Goal: Task Accomplishment & Management: Use online tool/utility

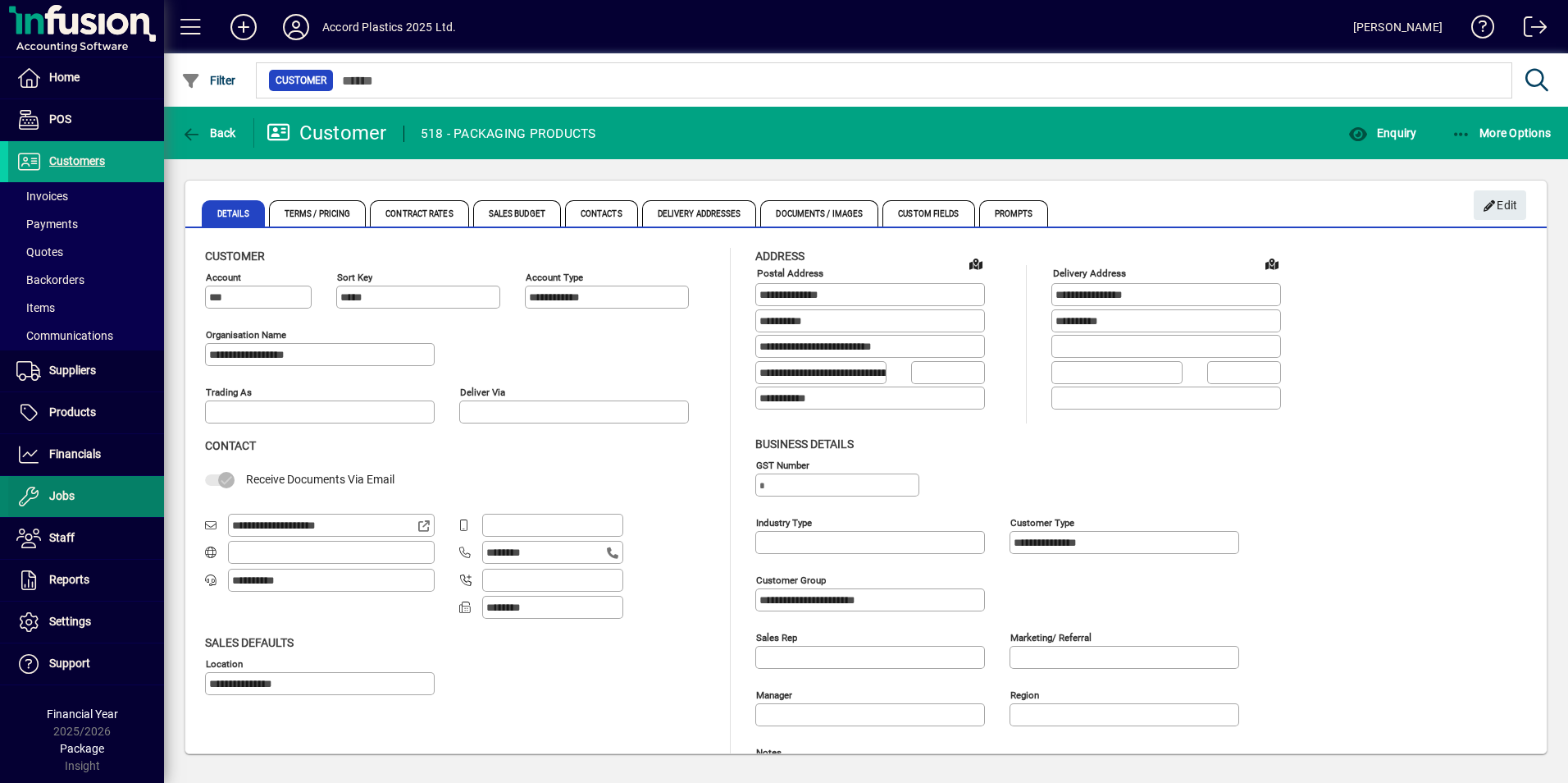
click at [45, 490] on span "Jobs" at bounding box center [41, 496] width 66 height 20
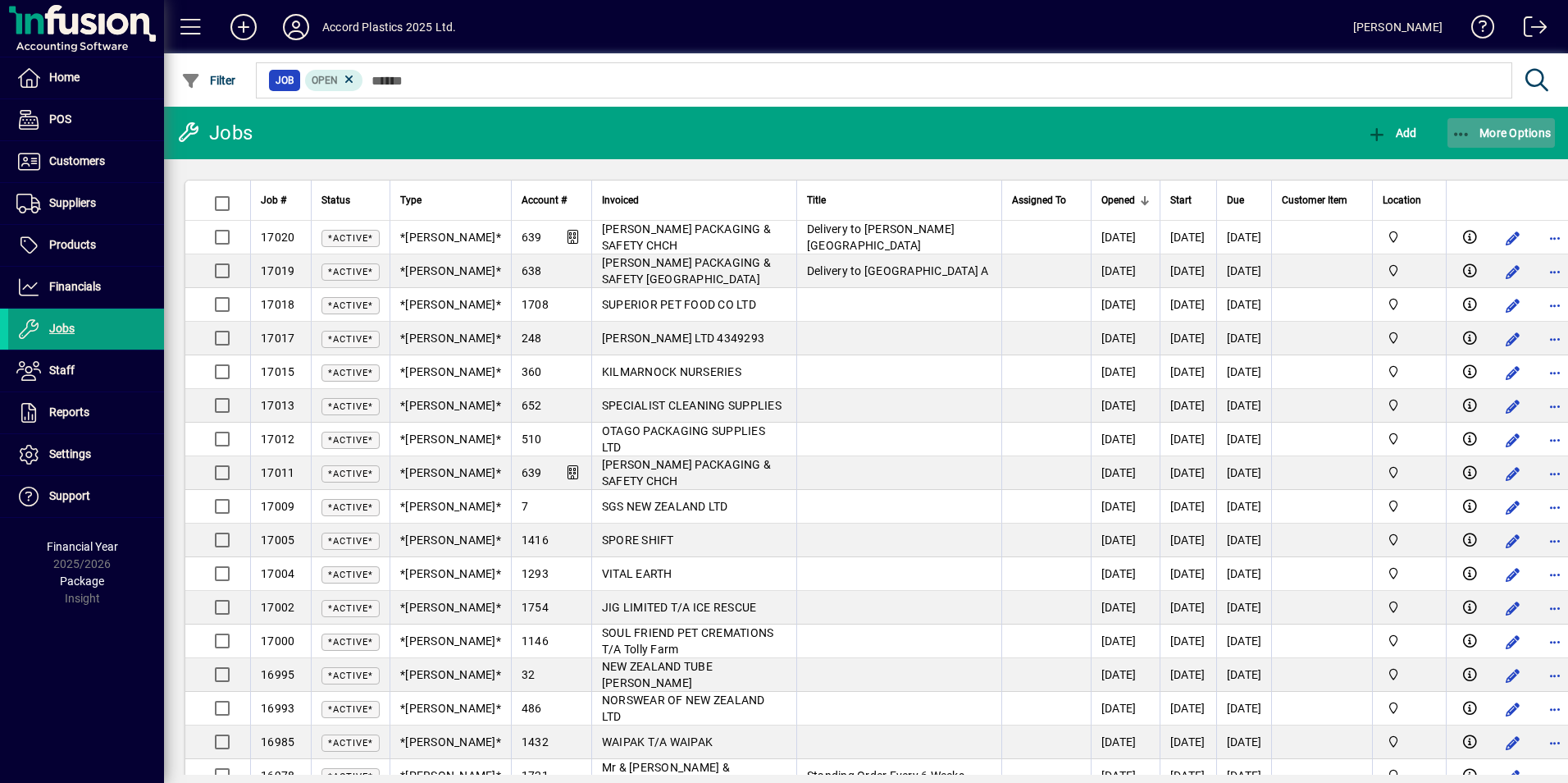
click at [1499, 130] on span "More Options" at bounding box center [1502, 132] width 100 height 13
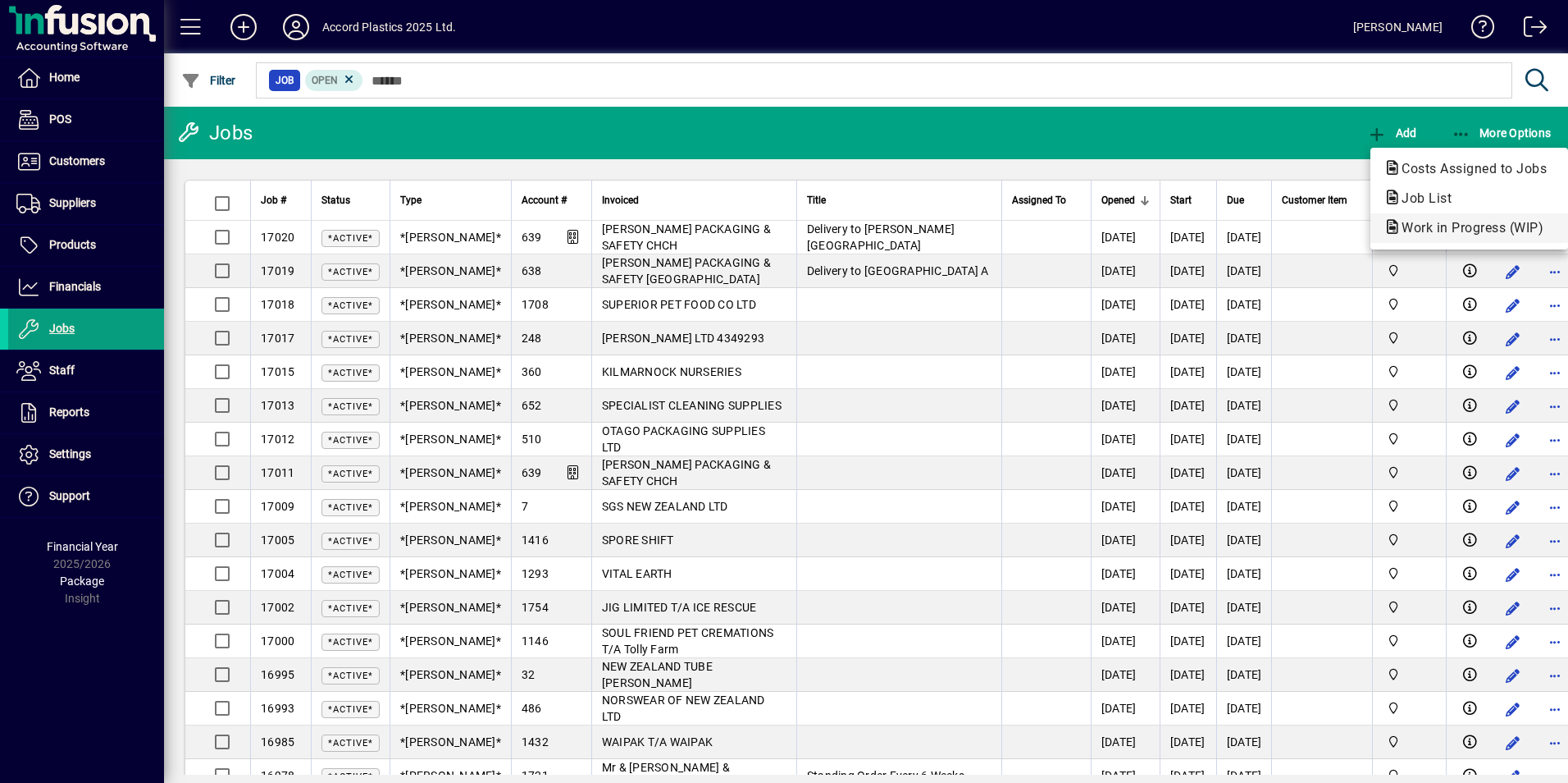
click at [1452, 229] on span "Work in Progress (WIP)" at bounding box center [1468, 227] width 168 height 15
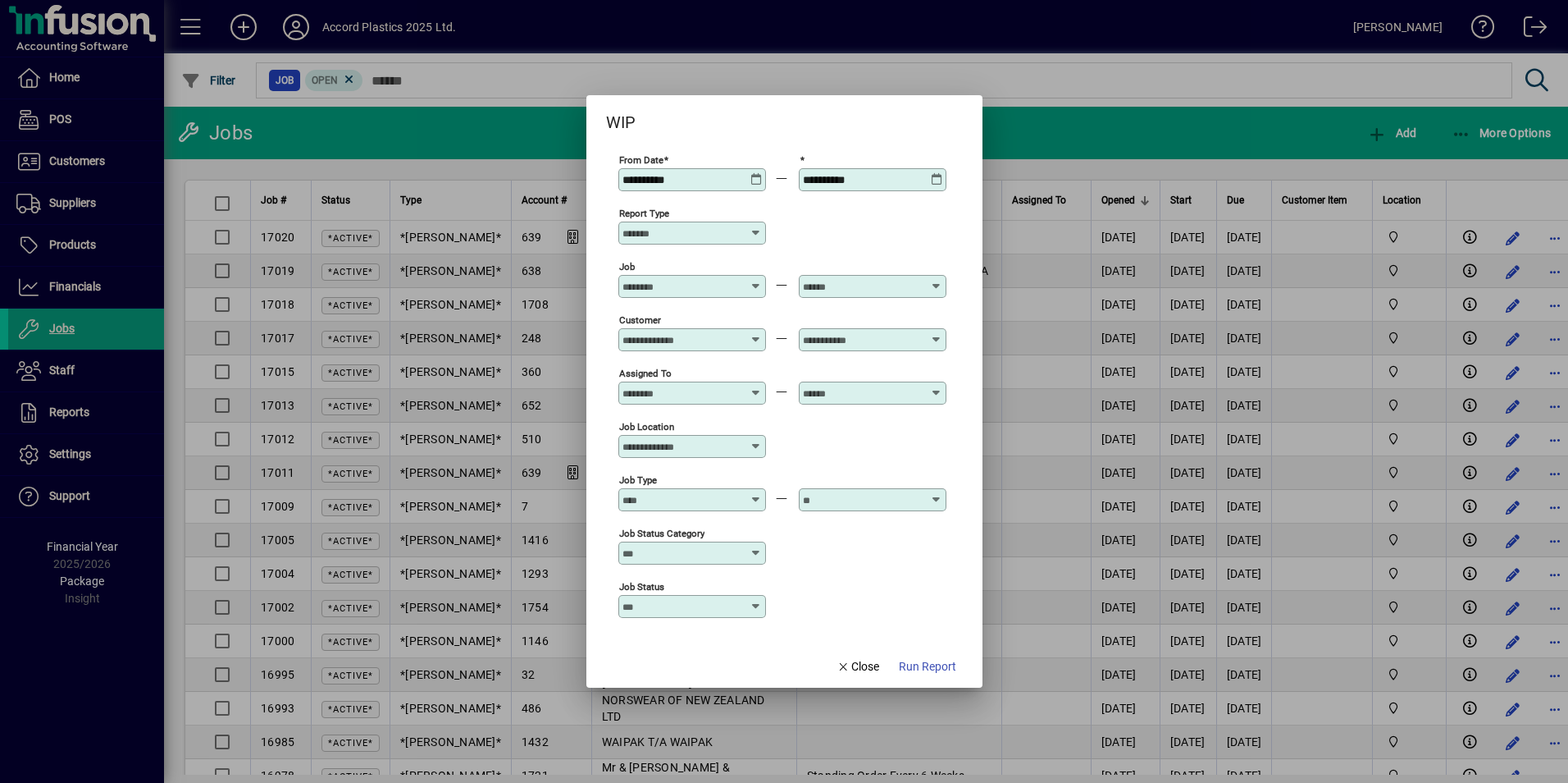
click at [757, 173] on icon at bounding box center [757, 173] width 13 height 0
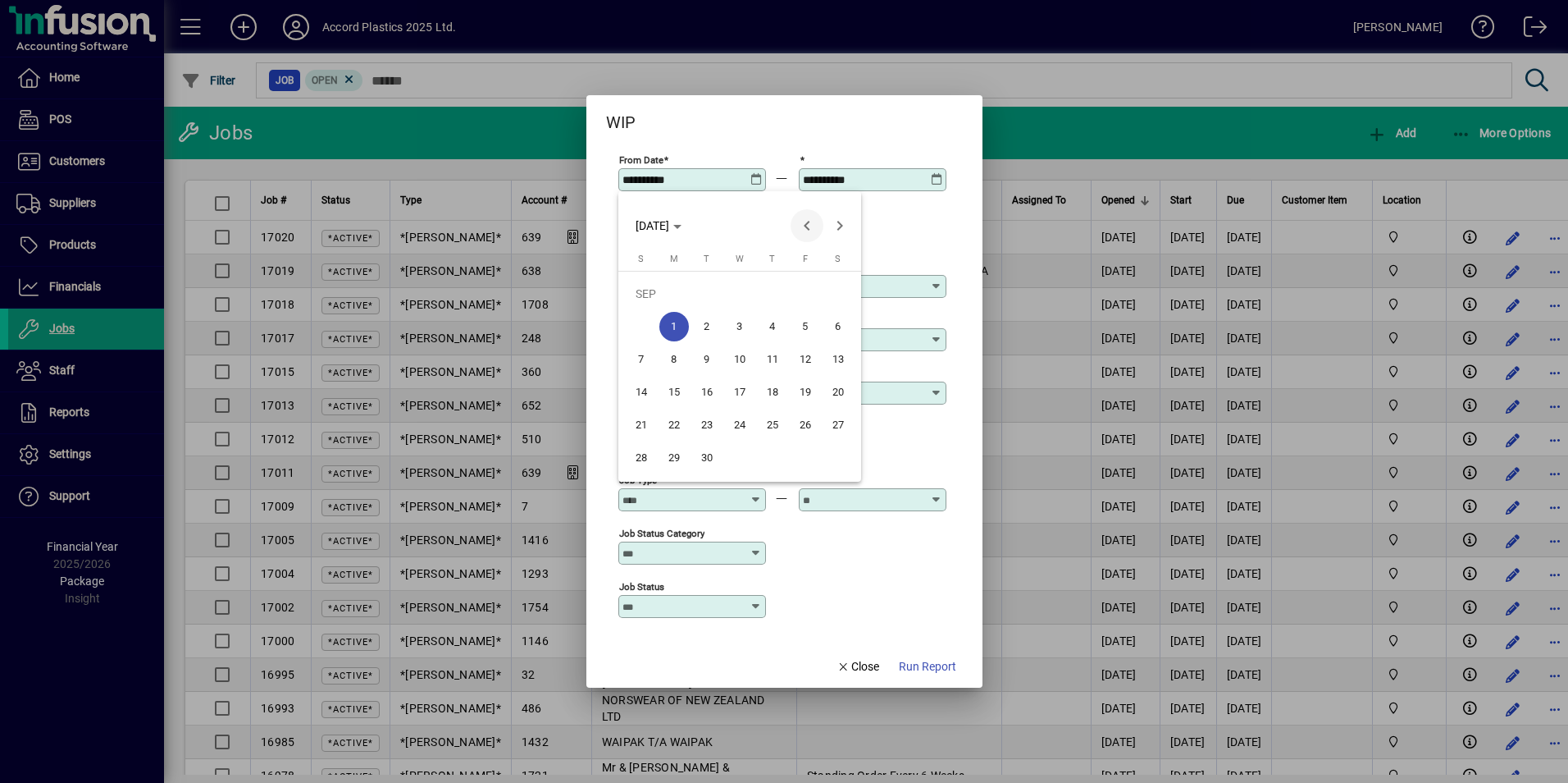
click at [805, 228] on span "Previous month" at bounding box center [807, 225] width 33 height 33
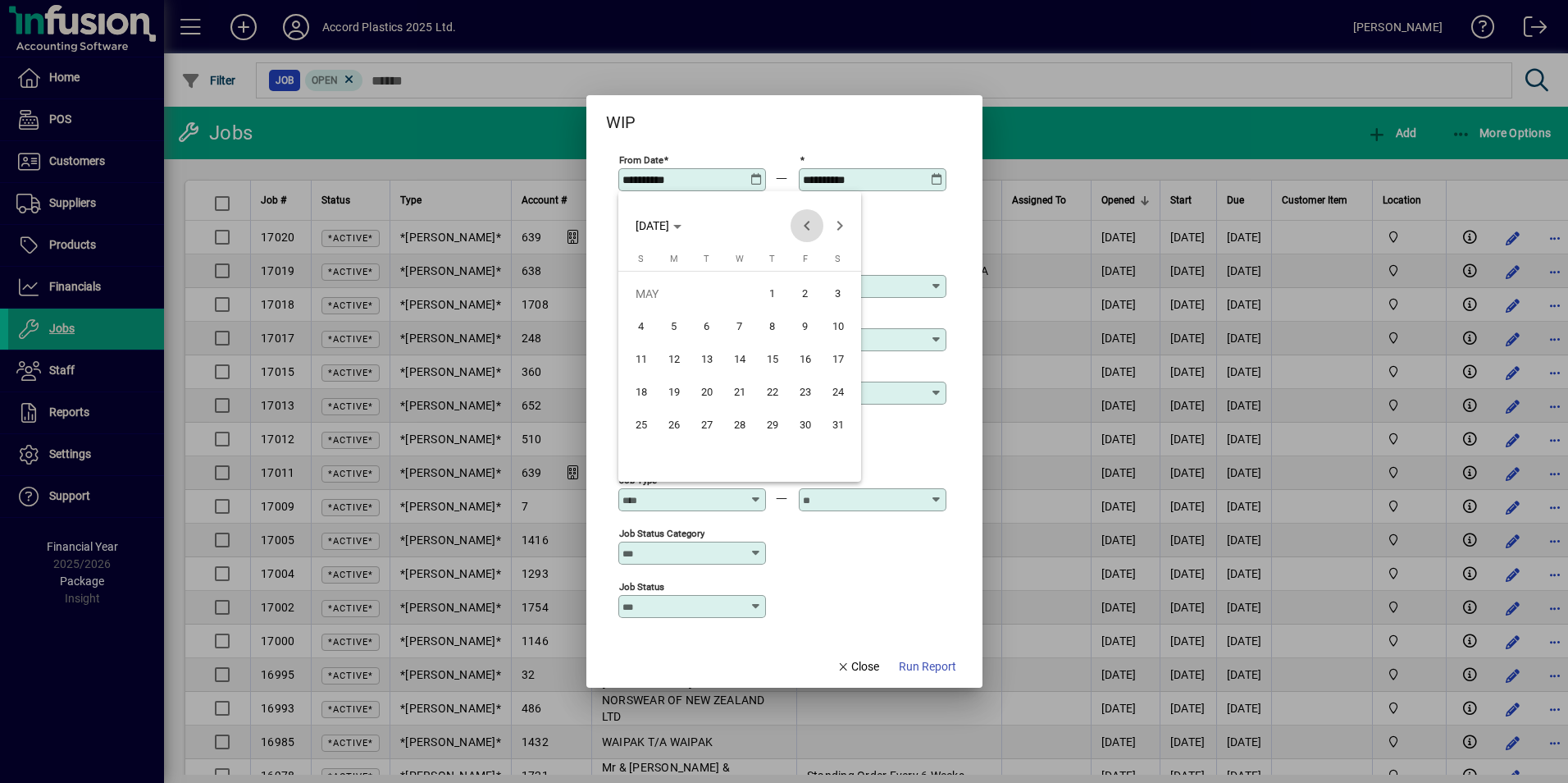
click at [805, 228] on span "Previous month" at bounding box center [807, 225] width 33 height 33
click at [741, 299] on span "1" at bounding box center [739, 293] width 29 height 29
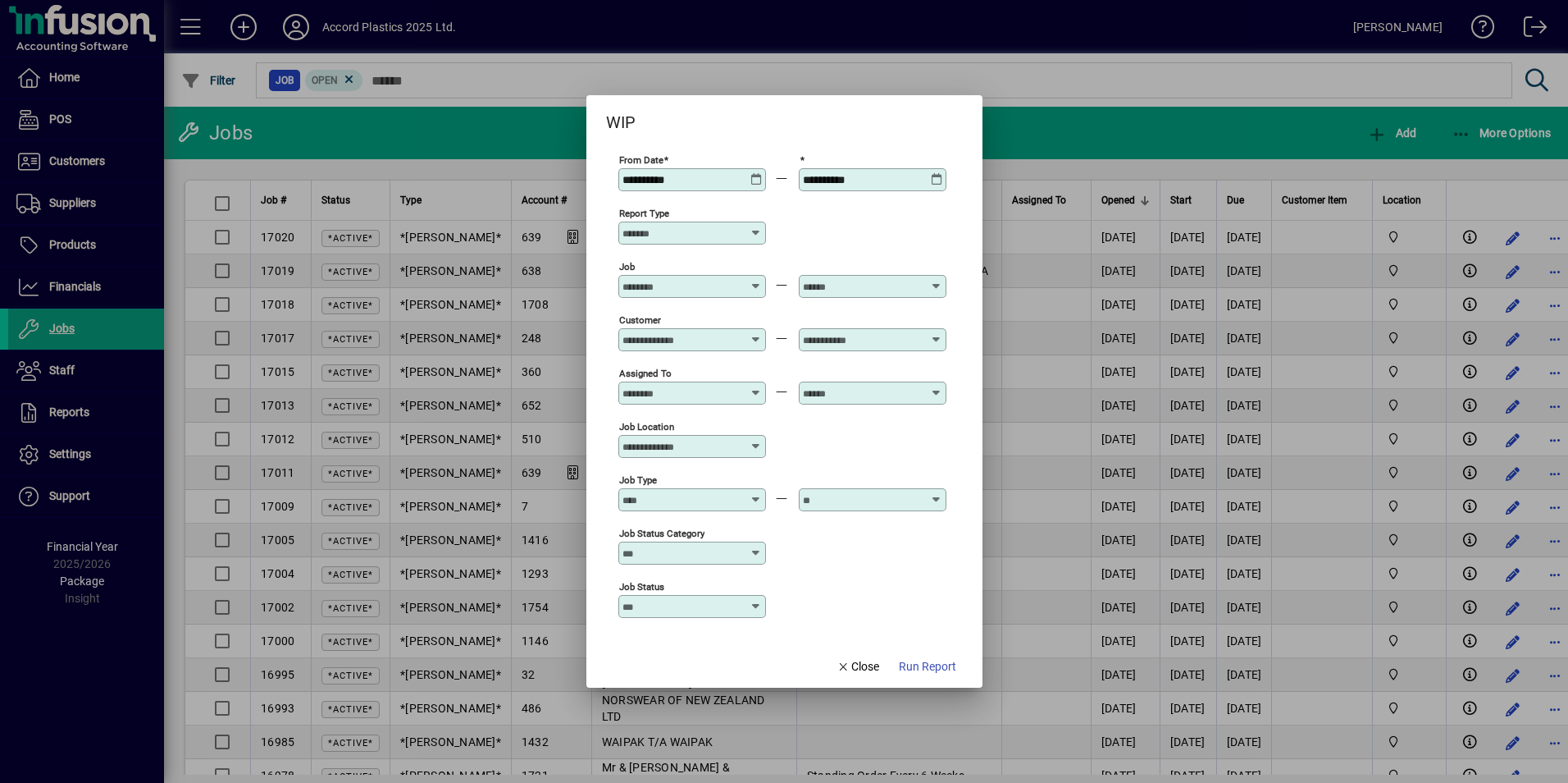
type input "**********"
click at [935, 173] on icon at bounding box center [937, 173] width 13 height 0
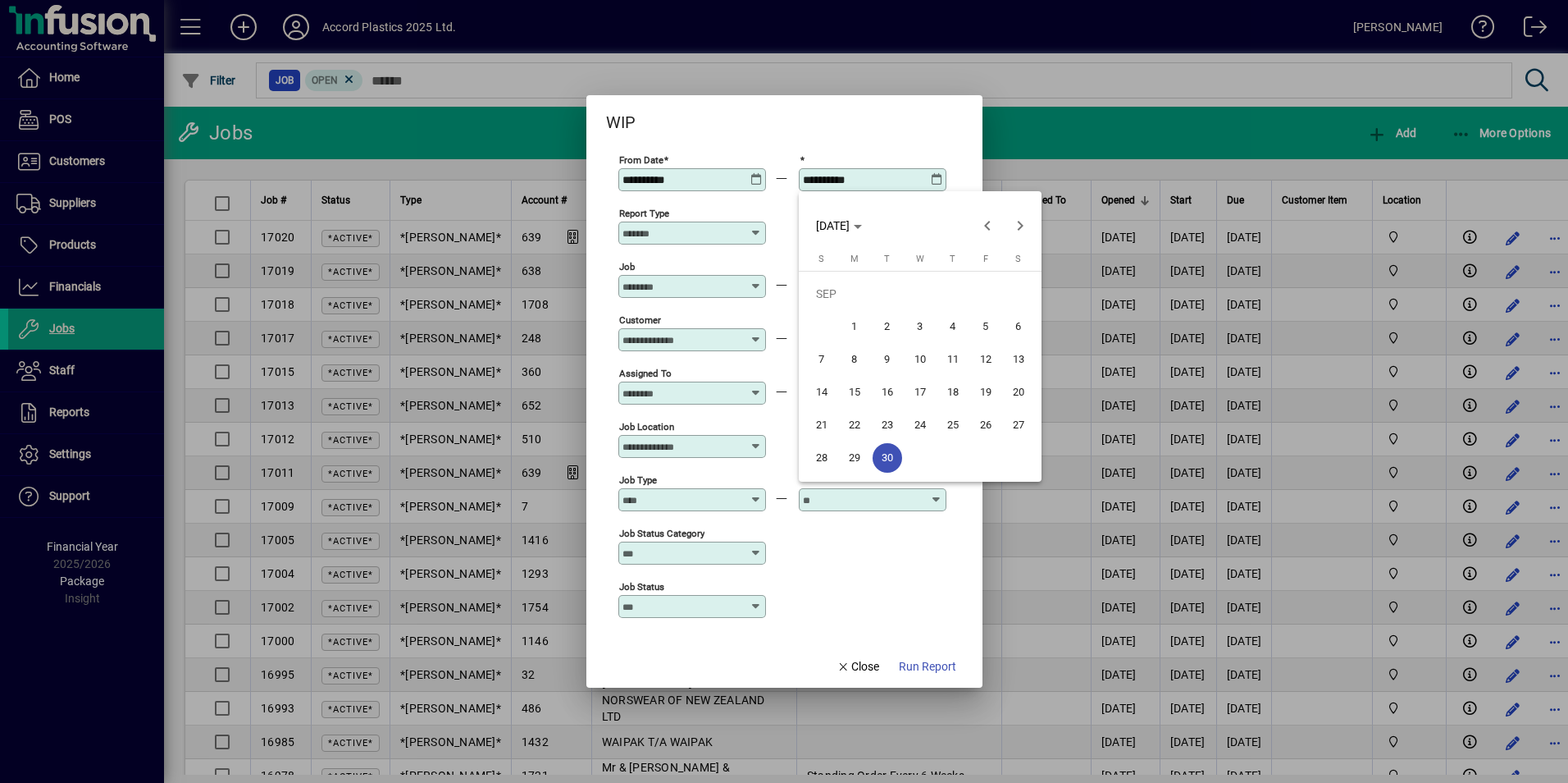
click at [935, 178] on div at bounding box center [784, 392] width 1568 height 783
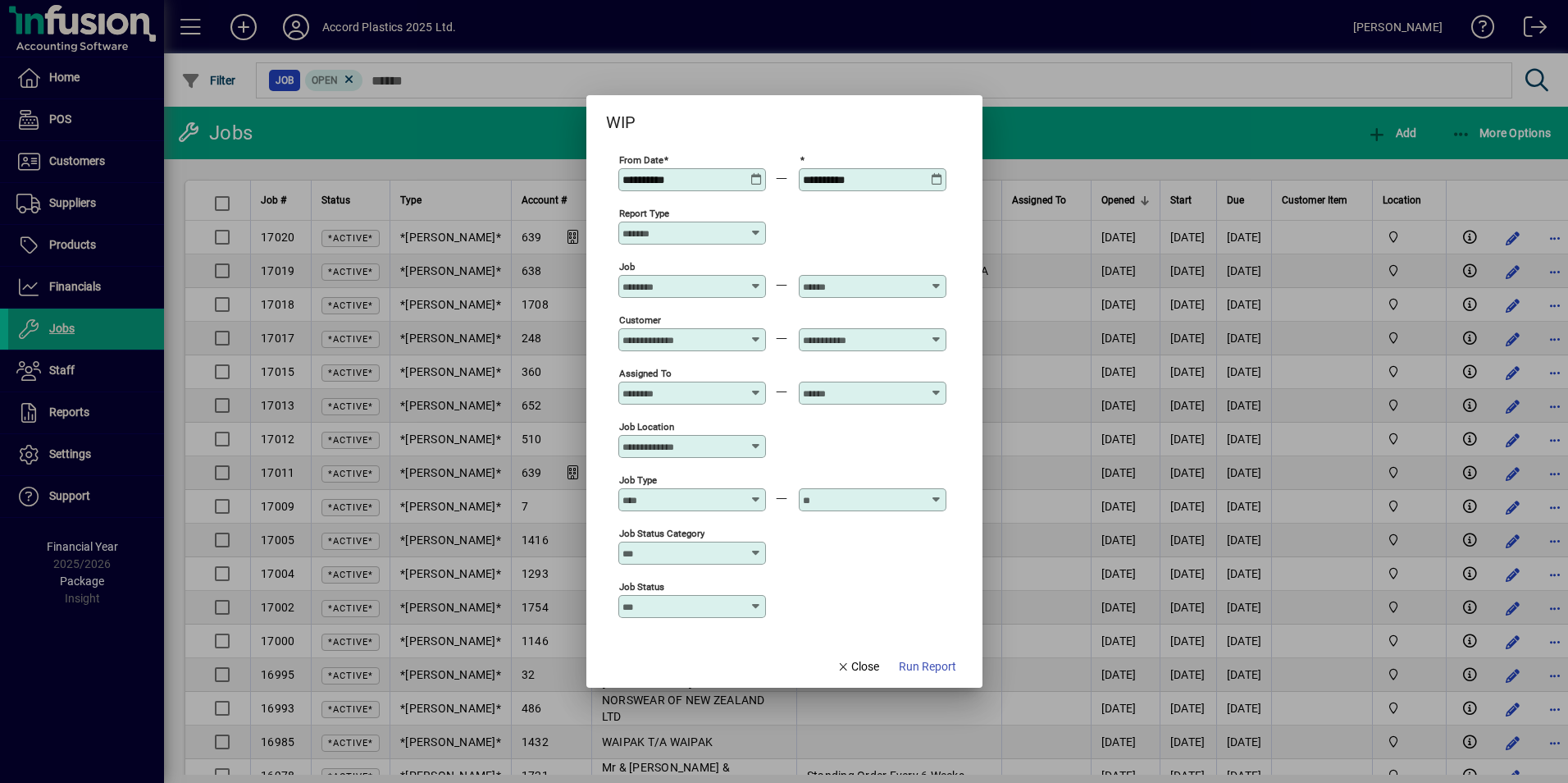
click at [935, 173] on icon at bounding box center [937, 173] width 13 height 0
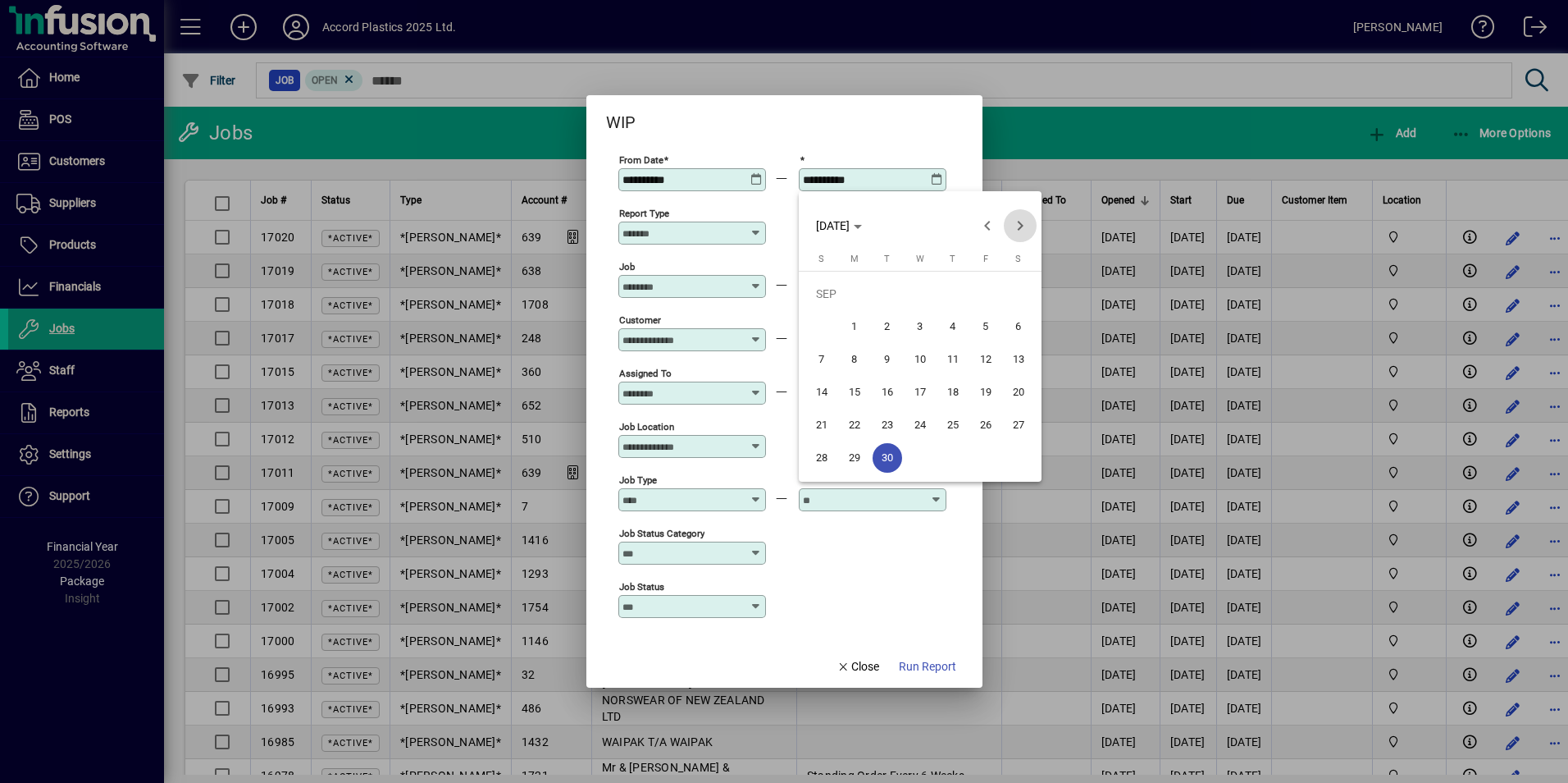
click at [1016, 224] on span "Next month" at bounding box center [1020, 225] width 33 height 33
click at [921, 462] on span "31" at bounding box center [919, 458] width 29 height 29
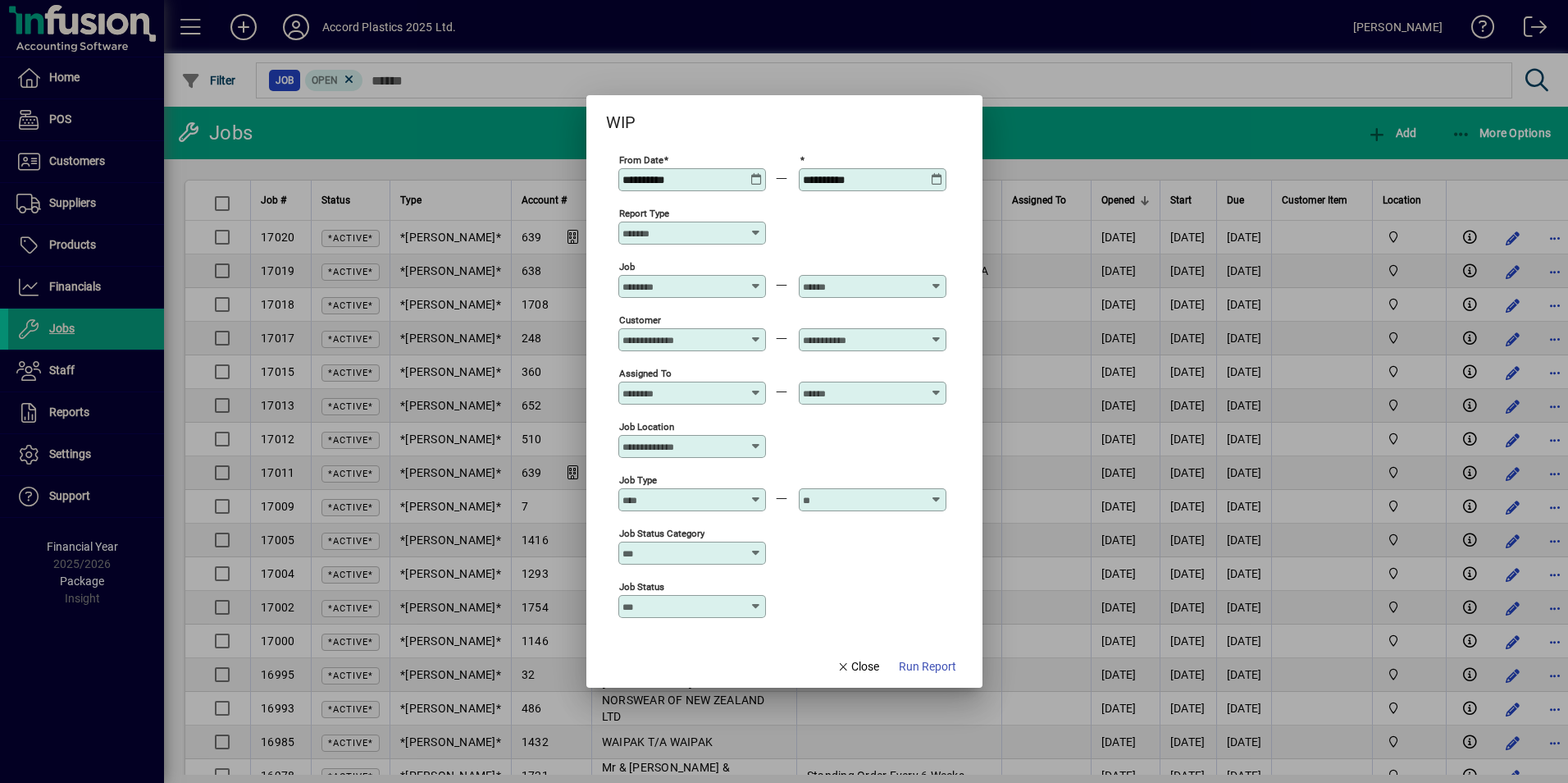
type input "**********"
click at [916, 668] on span "Run Report" at bounding box center [927, 666] width 57 height 17
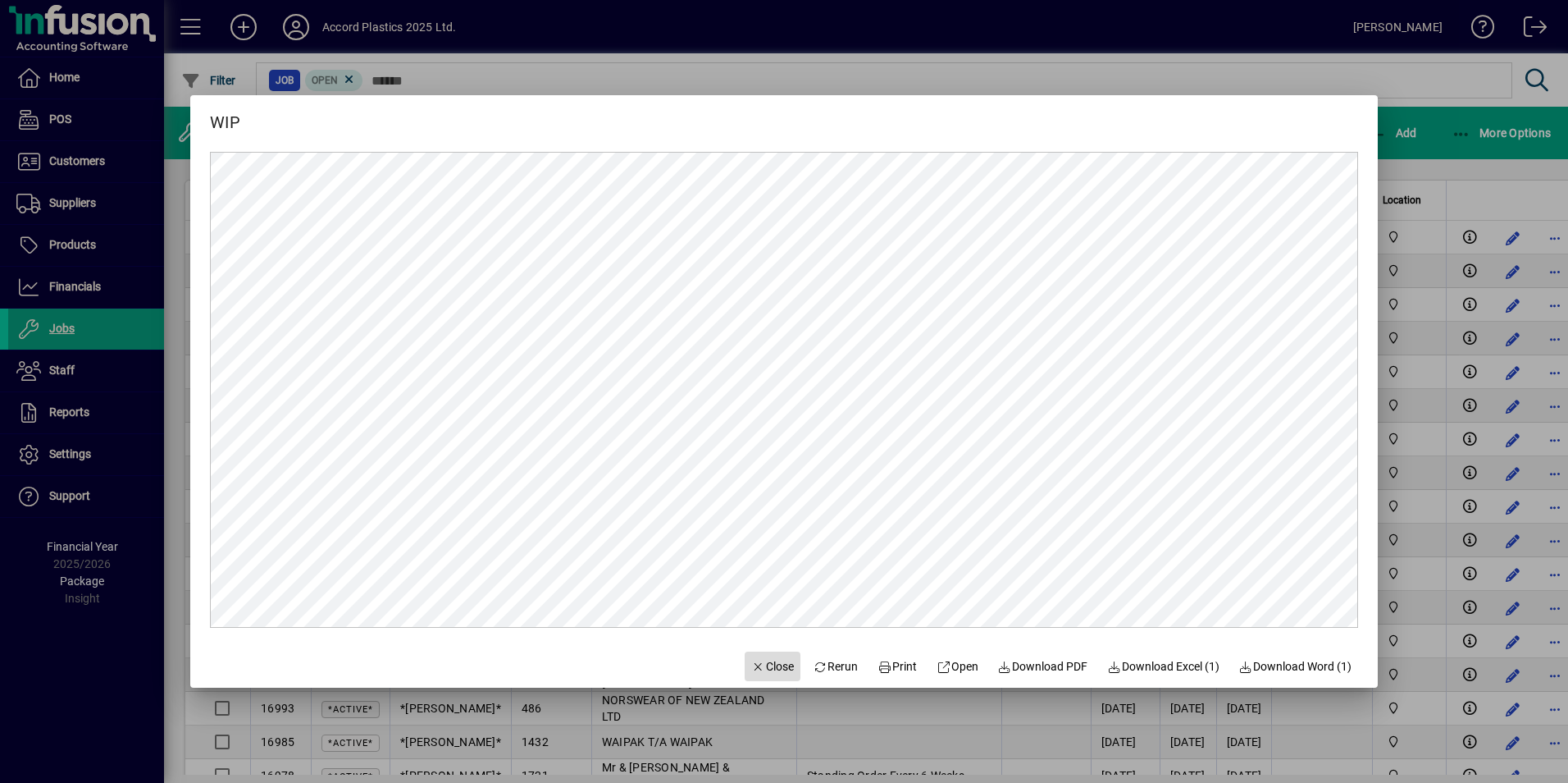
click at [755, 664] on span "Close" at bounding box center [773, 666] width 43 height 17
